Goal: Transaction & Acquisition: Subscribe to service/newsletter

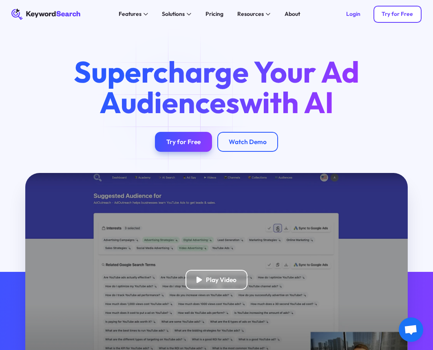
click at [402, 12] on div "Try for Free" at bounding box center [396, 14] width 31 height 7
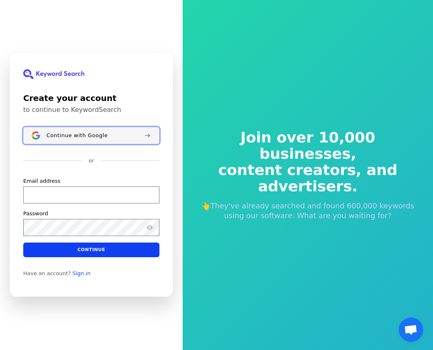
click at [81, 135] on span "Continue with Google" at bounding box center [76, 135] width 61 height 7
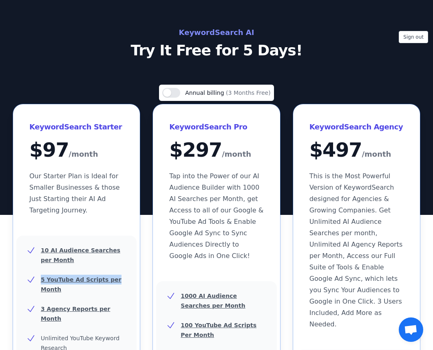
drag, startPoint x: 51, startPoint y: 278, endPoint x: 144, endPoint y: 278, distance: 93.7
click at [77, 302] on ul "10 AI Audience Searches per Month 5 YouTube Ad Scripts per Month 3 Agency Repor…" at bounding box center [76, 329] width 101 height 166
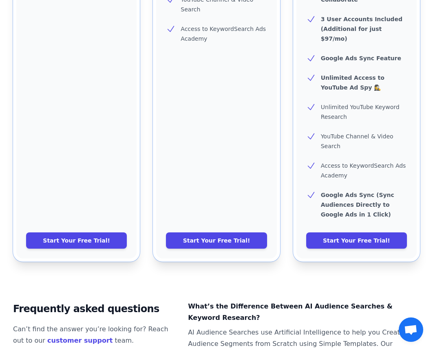
scroll to position [489, 0]
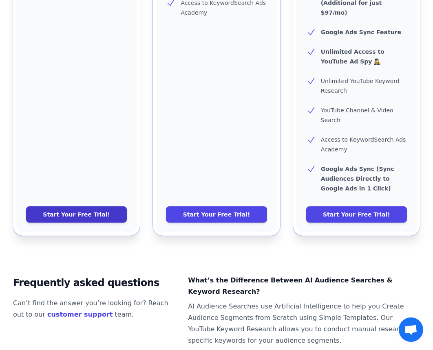
click at [102, 207] on link "Start Your Free Trial!" at bounding box center [76, 215] width 101 height 16
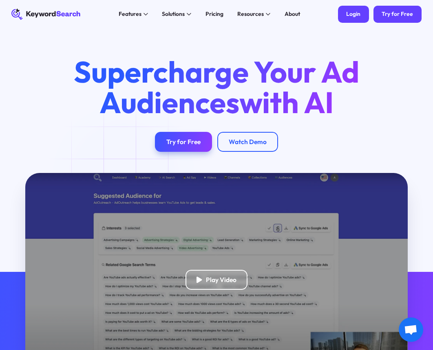
click at [349, 18] on link "Login" at bounding box center [353, 14] width 31 height 17
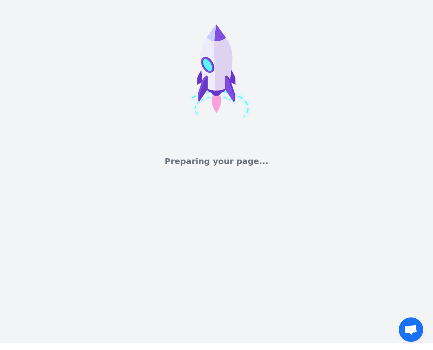
scroll to position [10, 0]
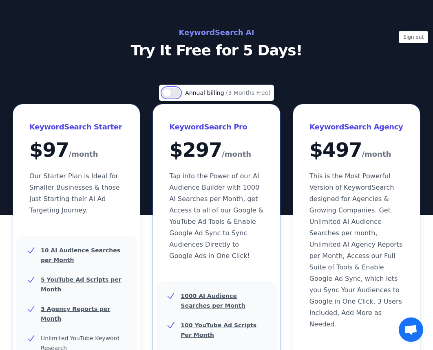
click at [180, 92] on button "Use setting" at bounding box center [171, 93] width 18 height 10
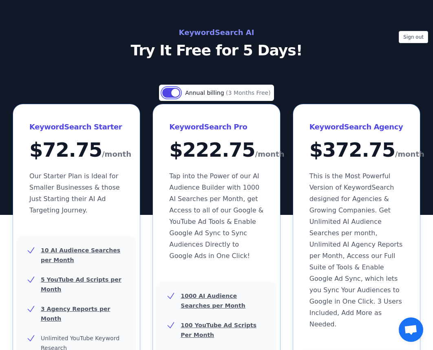
click at [180, 92] on button "Use setting" at bounding box center [171, 93] width 18 height 10
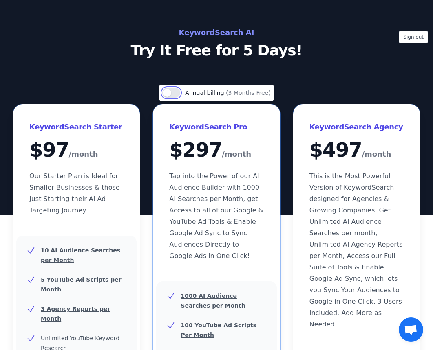
click at [180, 92] on button "Use setting" at bounding box center [171, 93] width 18 height 10
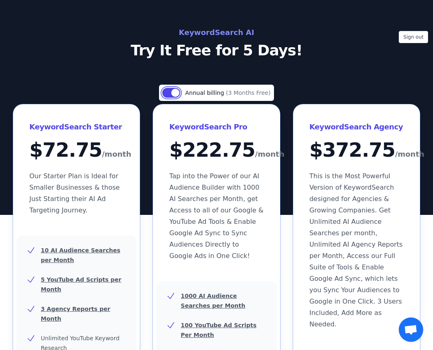
click at [180, 91] on button "Use setting" at bounding box center [171, 93] width 18 height 10
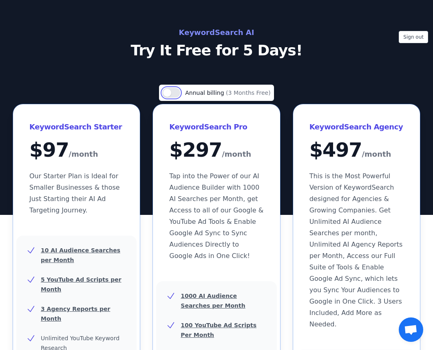
click at [180, 91] on button "Use setting" at bounding box center [171, 93] width 18 height 10
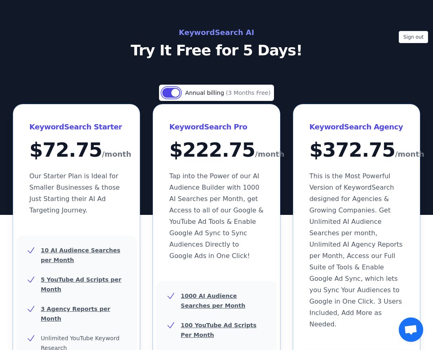
click at [178, 89] on button "Use setting" at bounding box center [171, 93] width 18 height 10
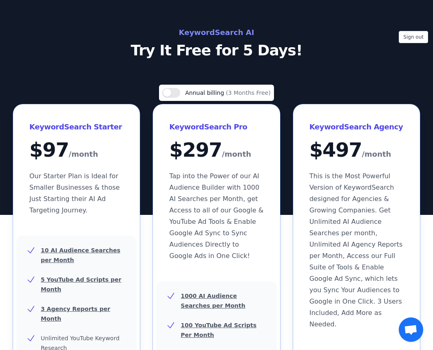
click at [200, 42] on p "Try It Free for 5 Days!" at bounding box center [216, 50] width 365 height 16
click at [203, 32] on h2 "KeywordSearch AI" at bounding box center [216, 32] width 365 height 13
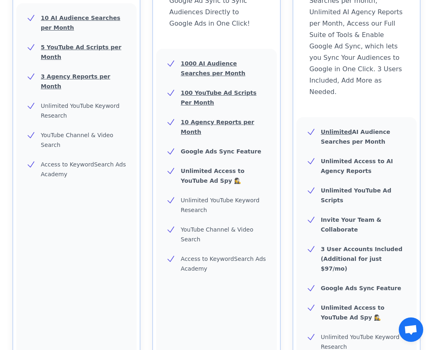
scroll to position [244, 0]
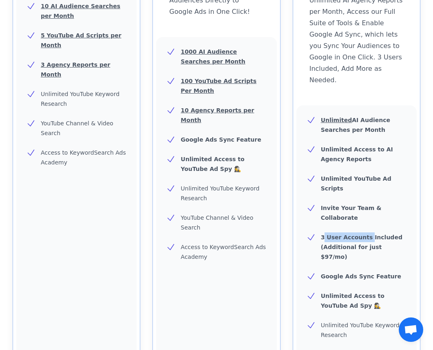
drag, startPoint x: 324, startPoint y: 202, endPoint x: 367, endPoint y: 207, distance: 42.6
click at [367, 234] on b "3 User Accounts Included (Additional for just $97/mo)" at bounding box center [361, 247] width 81 height 26
drag, startPoint x: 367, startPoint y: 207, endPoint x: 361, endPoint y: 222, distance: 16.4
click at [361, 222] on ul "Unlimited AI Audience Searches per Month Unlimited Access to AI Agency Reports …" at bounding box center [356, 276] width 101 height 323
click at [357, 234] on b "3 User Accounts Included (Additional for just $97/mo)" at bounding box center [361, 247] width 81 height 26
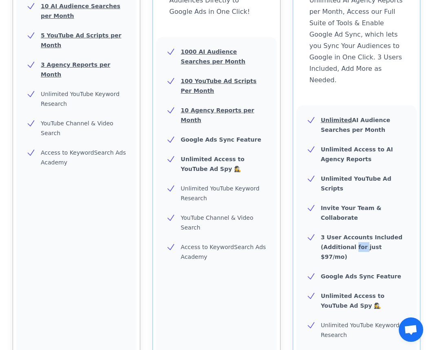
click at [357, 234] on b "3 User Accounts Included (Additional for just $97/mo)" at bounding box center [361, 247] width 81 height 26
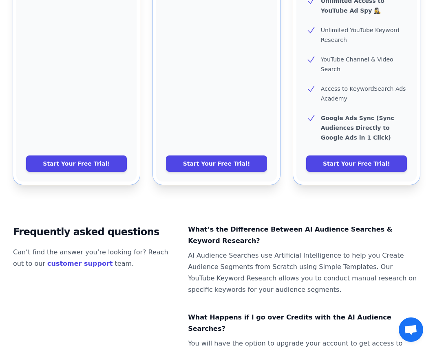
scroll to position [532, 0]
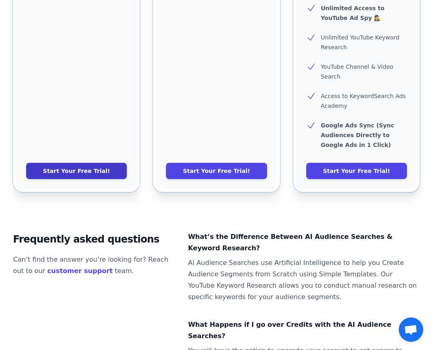
click at [96, 163] on link "Start Your Free Trial!" at bounding box center [76, 171] width 101 height 16
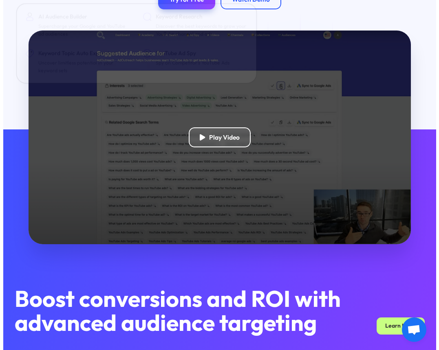
scroll to position [204, 0]
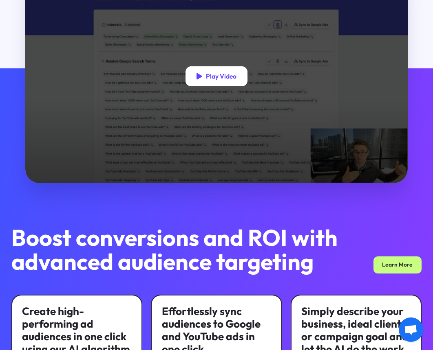
click at [228, 78] on div "Play Video" at bounding box center [221, 76] width 31 height 8
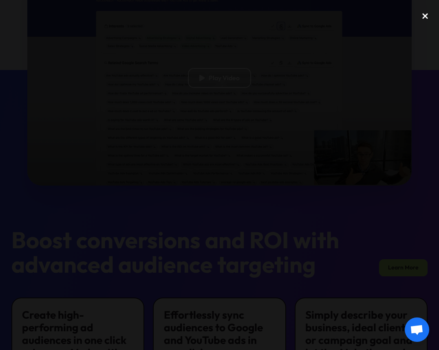
click at [430, 18] on div "close lightbox" at bounding box center [425, 16] width 28 height 18
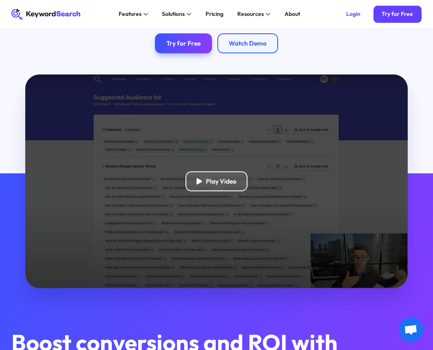
scroll to position [0, 0]
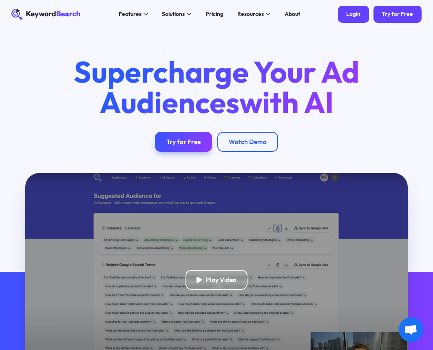
click at [344, 13] on link "Login" at bounding box center [353, 14] width 31 height 17
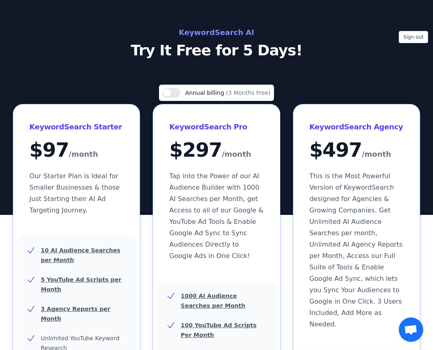
click at [228, 33] on h2 "KeywordSearch AI" at bounding box center [216, 32] width 365 height 13
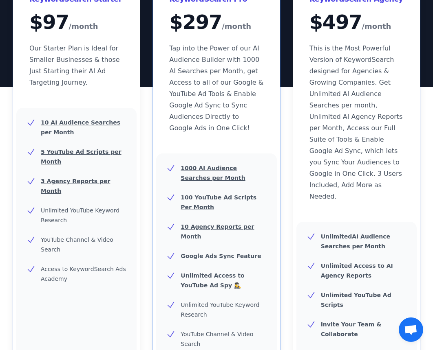
scroll to position [125, 0]
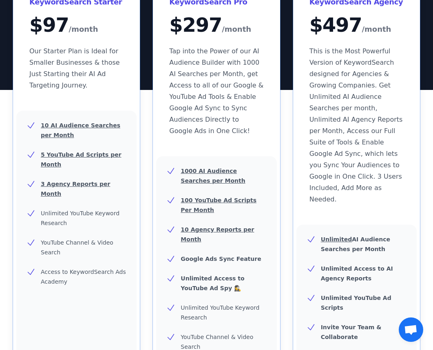
click at [411, 330] on span "Open chat" at bounding box center [410, 330] width 13 height 11
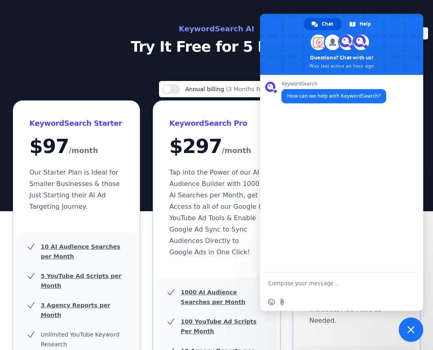
scroll to position [0, 0]
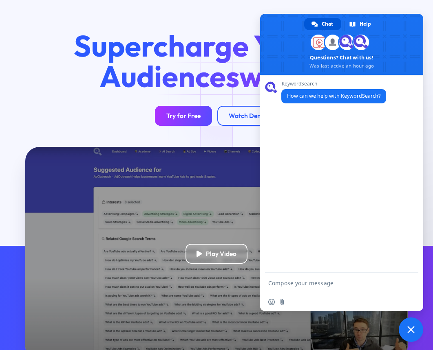
scroll to position [41, 0]
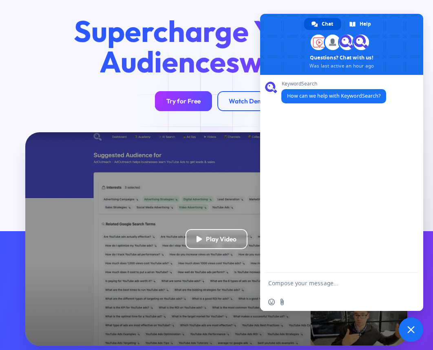
click at [202, 107] on link "Try for Free" at bounding box center [183, 101] width 57 height 20
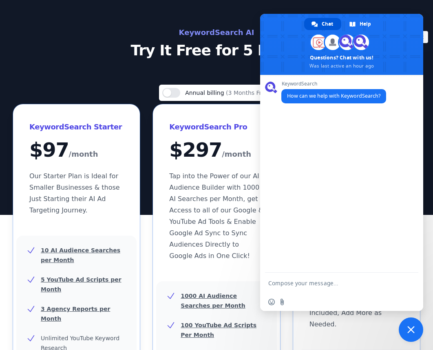
click at [410, 15] on span at bounding box center [341, 44] width 163 height 61
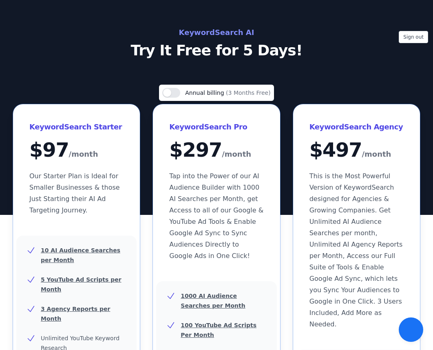
click at [413, 14] on div "Sign out KeywordSearch AI Try It Free for 5 Days!" at bounding box center [216, 107] width 433 height 215
drag, startPoint x: 419, startPoint y: 37, endPoint x: 259, endPoint y: 129, distance: 184.1
click at [176, 96] on button "Use setting" at bounding box center [171, 93] width 18 height 10
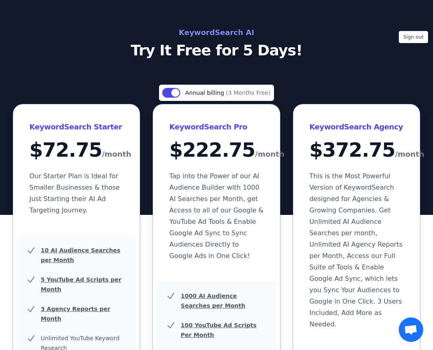
click at [175, 99] on div "Use setting Annual billing (3 Months Free)" at bounding box center [216, 93] width 114 height 16
click at [176, 98] on div "Use setting Annual billing (3 Months Free)" at bounding box center [216, 93] width 114 height 16
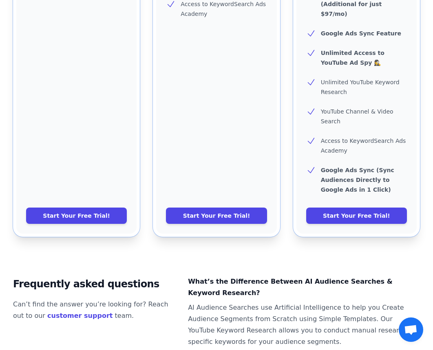
scroll to position [489, 0]
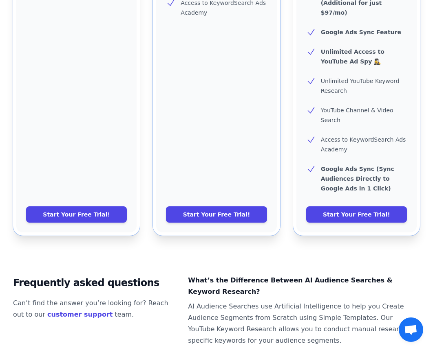
click at [336, 163] on div "Unlimited AI Audience Searches per Month Unlimited Access to AI Agency Reports …" at bounding box center [356, 46] width 120 height 371
click at [338, 207] on link "Start Your Free Trial!" at bounding box center [356, 215] width 101 height 16
